Goal: Book appointment/travel/reservation

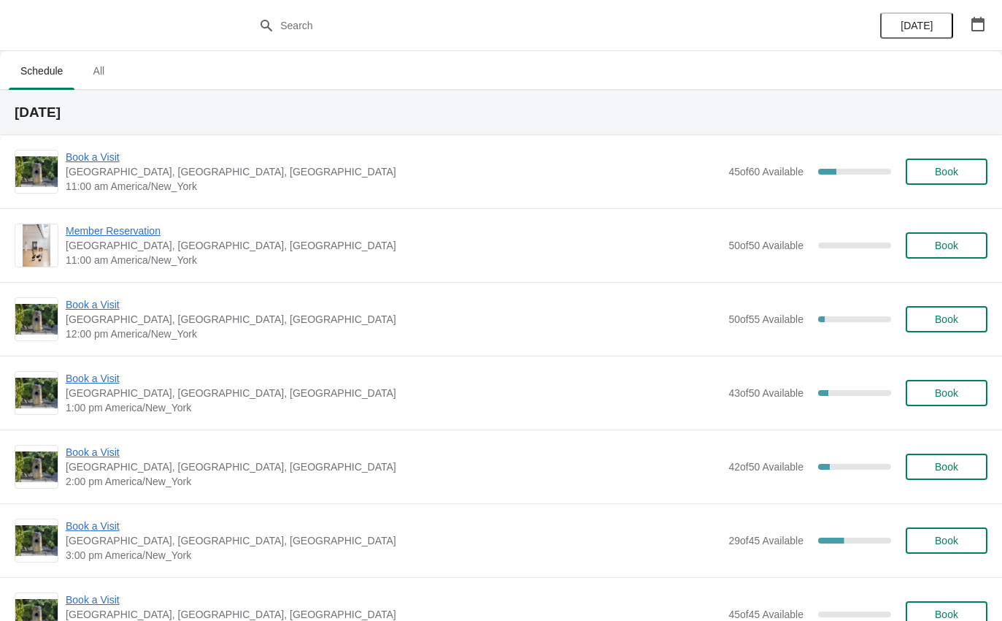
click at [94, 135] on div "Book a Visit The Noguchi Museum, 33rd Road, Queens, NY, USA 11:00 am America/Ne…" at bounding box center [501, 171] width 1002 height 73
click at [85, 156] on span "Book a Visit" at bounding box center [394, 157] width 656 height 15
click at [101, 159] on span "Book a Visit" at bounding box center [394, 157] width 656 height 15
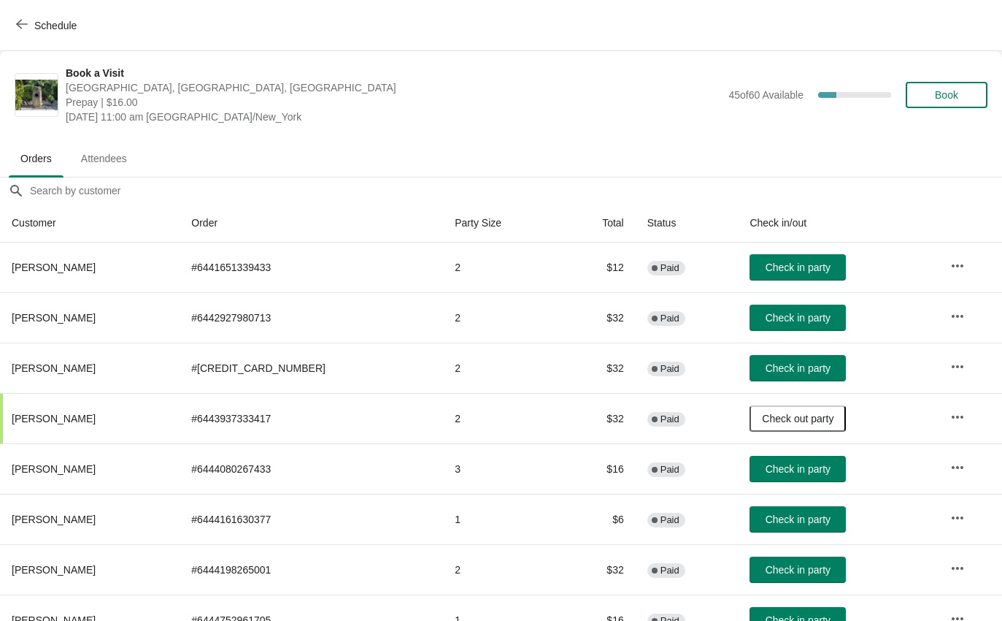
click at [791, 269] on span "Check in party" at bounding box center [798, 267] width 65 height 12
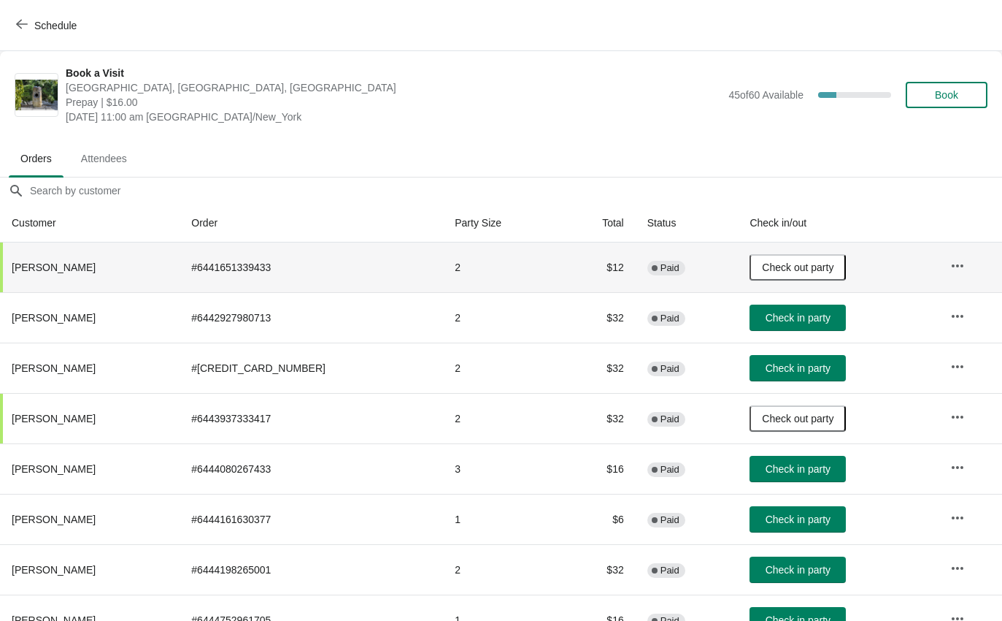
click at [23, 31] on span "button" at bounding box center [22, 25] width 12 height 14
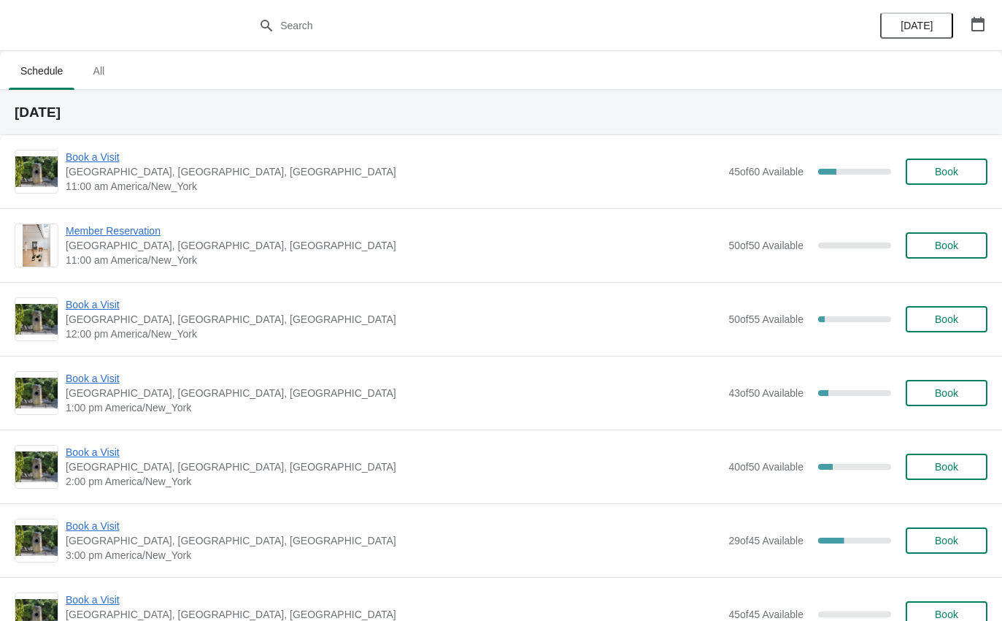
click at [91, 160] on span "Book a Visit" at bounding box center [394, 157] width 656 height 15
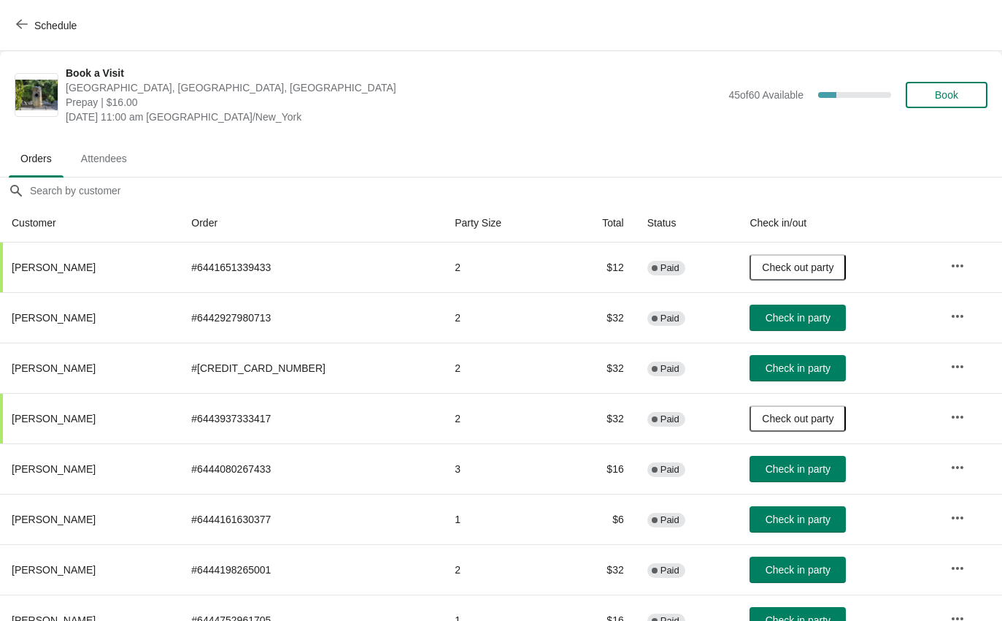
click at [783, 461] on button "Check in party" at bounding box center [798, 469] width 96 height 26
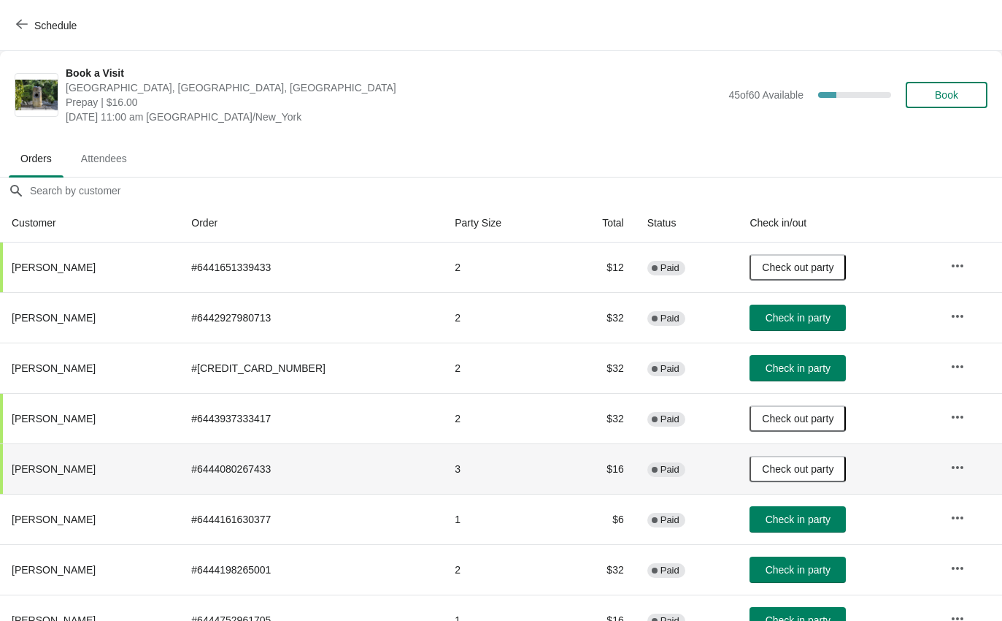
click at [55, 20] on span "Schedule" at bounding box center [55, 26] width 42 height 12
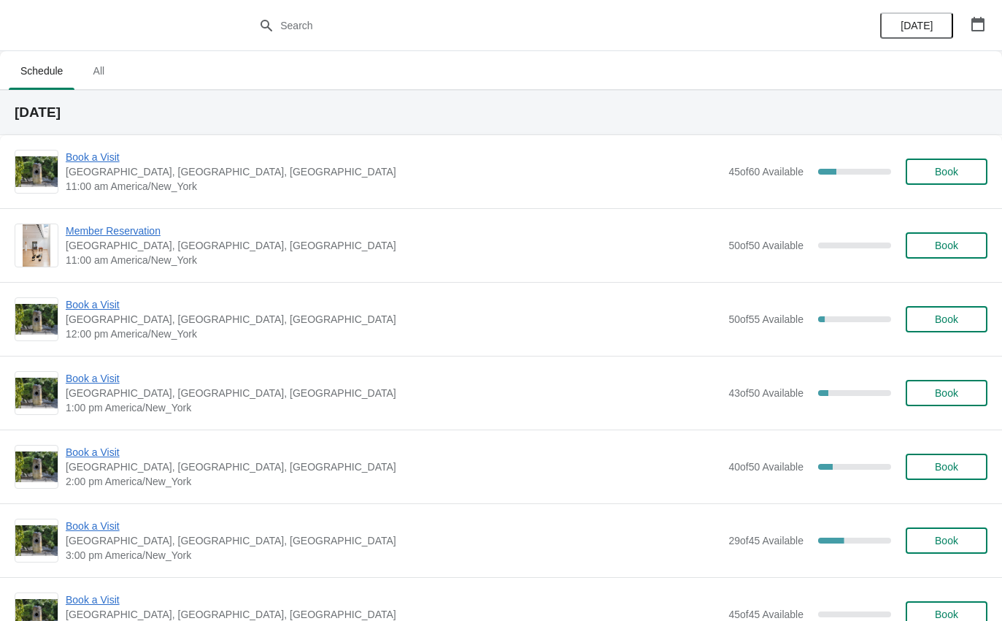
click at [107, 156] on span "Book a Visit" at bounding box center [394, 157] width 656 height 15
click at [114, 161] on span "Book a Visit" at bounding box center [394, 157] width 656 height 15
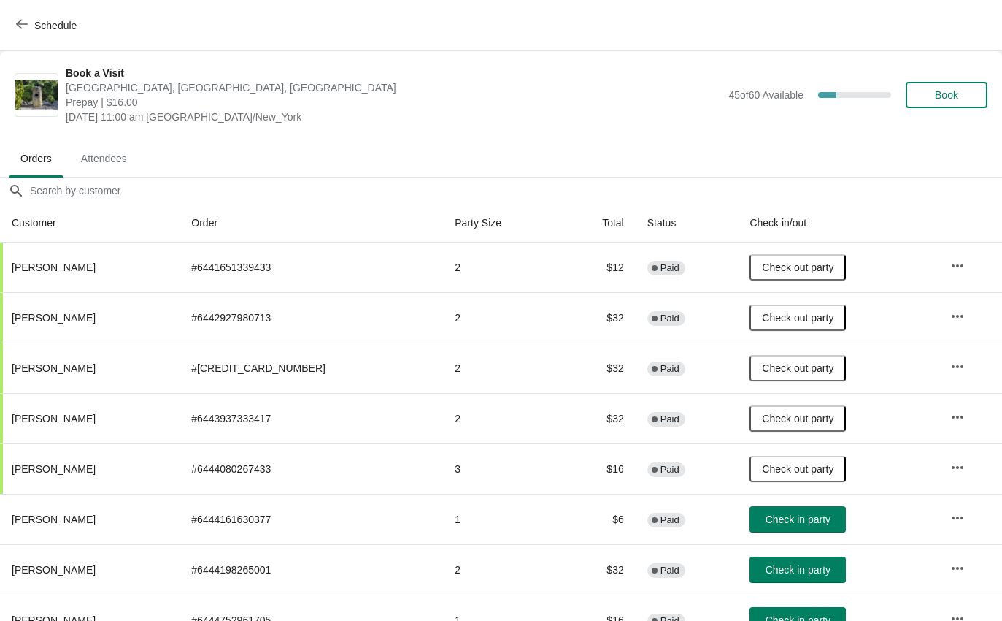
click at [787, 510] on button "Check in party" at bounding box center [798, 519] width 96 height 26
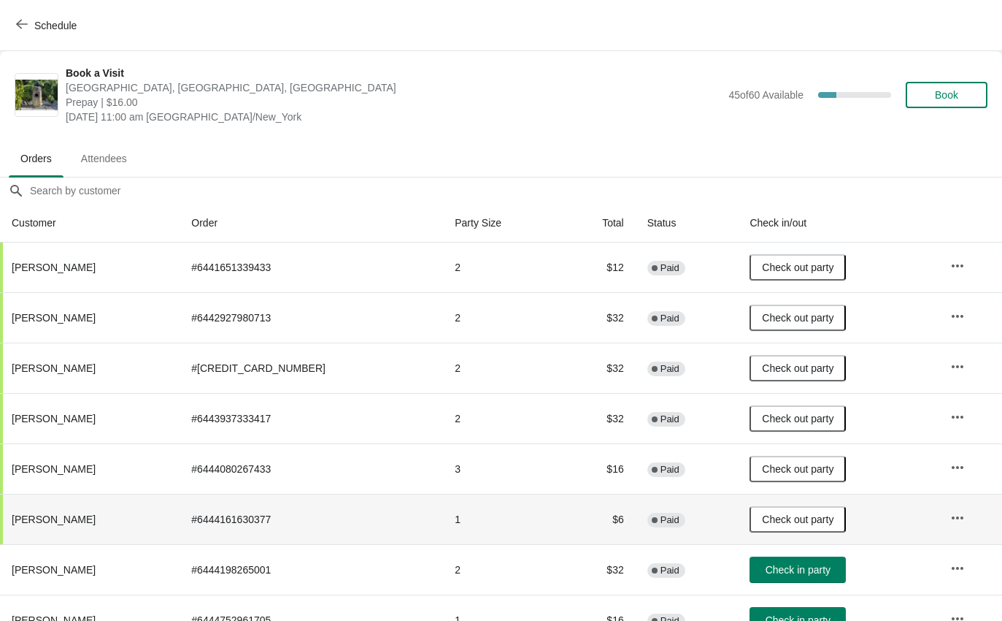
click at [51, 29] on span "Schedule" at bounding box center [55, 26] width 42 height 12
